Goal: Transaction & Acquisition: Purchase product/service

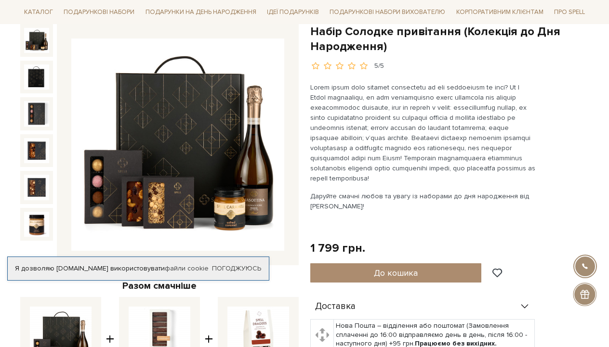
scroll to position [60, 0]
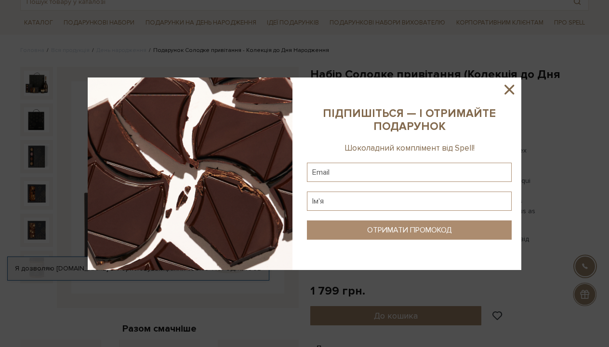
click at [507, 90] on icon at bounding box center [509, 89] width 16 height 16
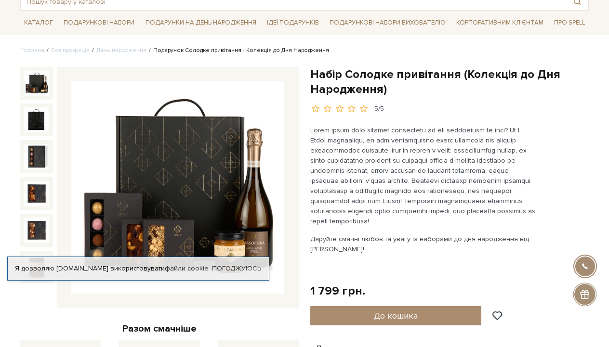
click at [228, 182] on img at bounding box center [177, 187] width 213 height 213
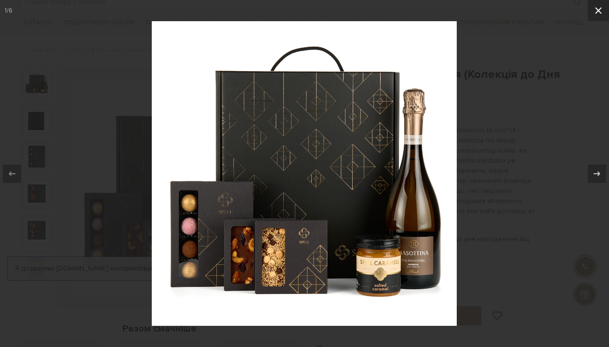
click at [599, 8] on icon at bounding box center [598, 11] width 12 height 12
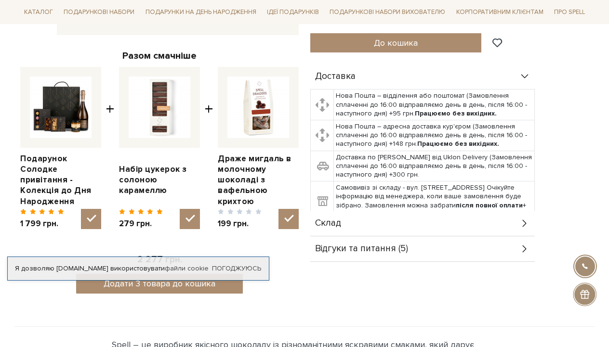
scroll to position [365, 0]
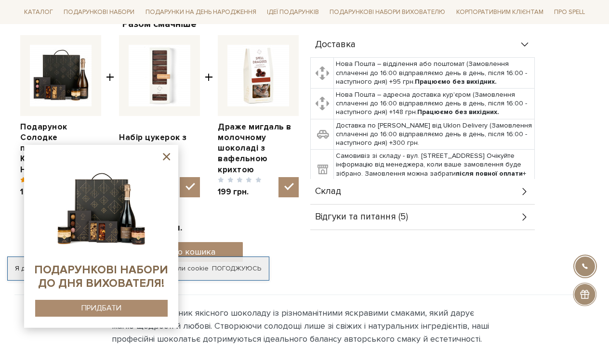
click at [150, 157] on img at bounding box center [101, 205] width 98 height 98
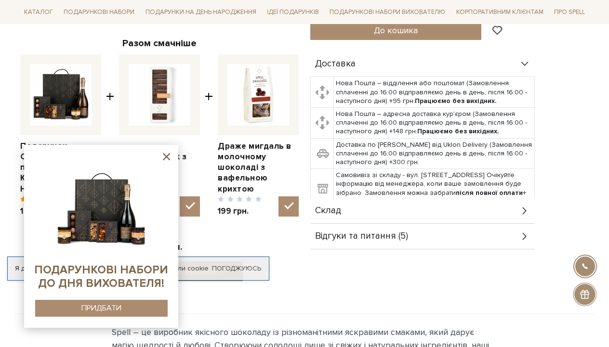
scroll to position [345, 0]
click at [165, 157] on icon at bounding box center [166, 156] width 7 height 7
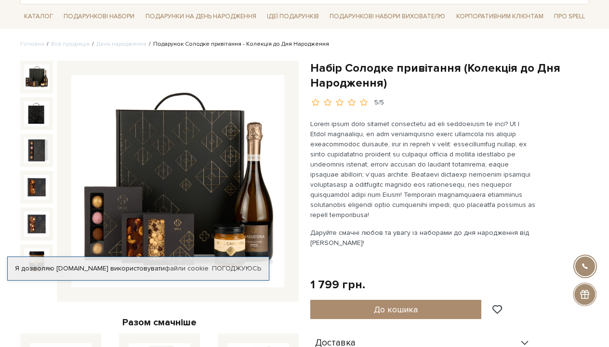
scroll to position [68, 0]
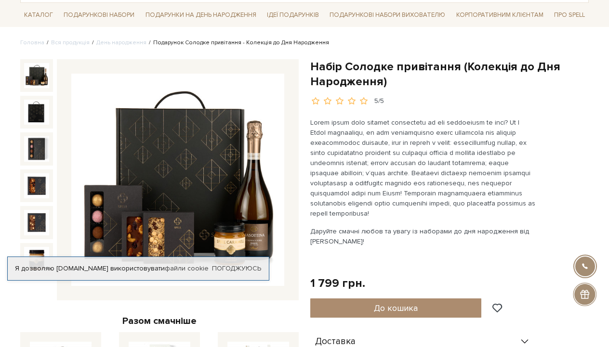
click at [219, 181] on img at bounding box center [177, 180] width 213 height 213
